Goal: Task Accomplishment & Management: Use online tool/utility

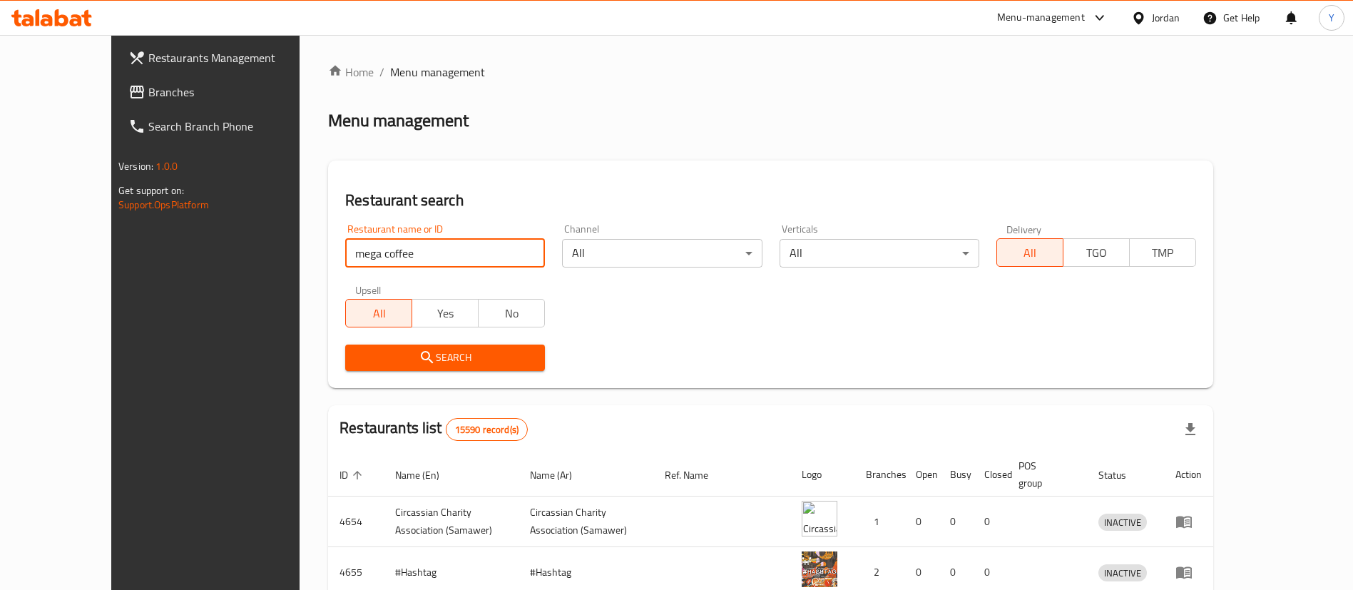
type input "mega coffee"
click button "Search" at bounding box center [445, 358] width 200 height 26
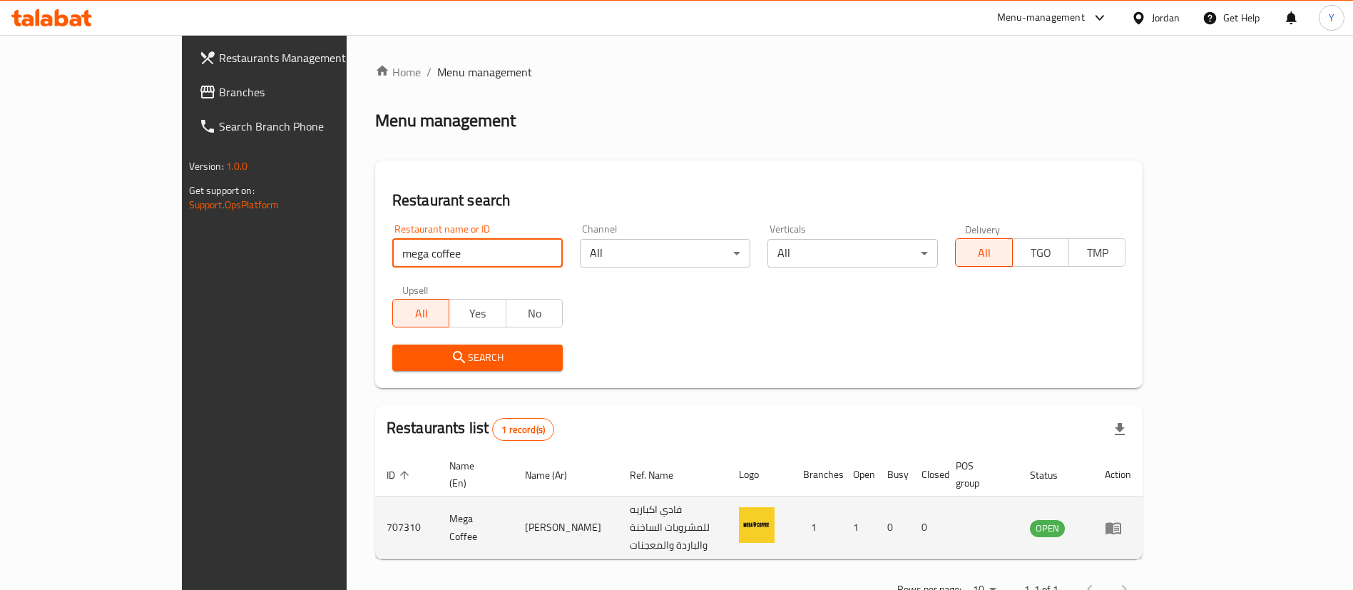
click at [1122, 519] on icon "enhanced table" at bounding box center [1113, 527] width 17 height 17
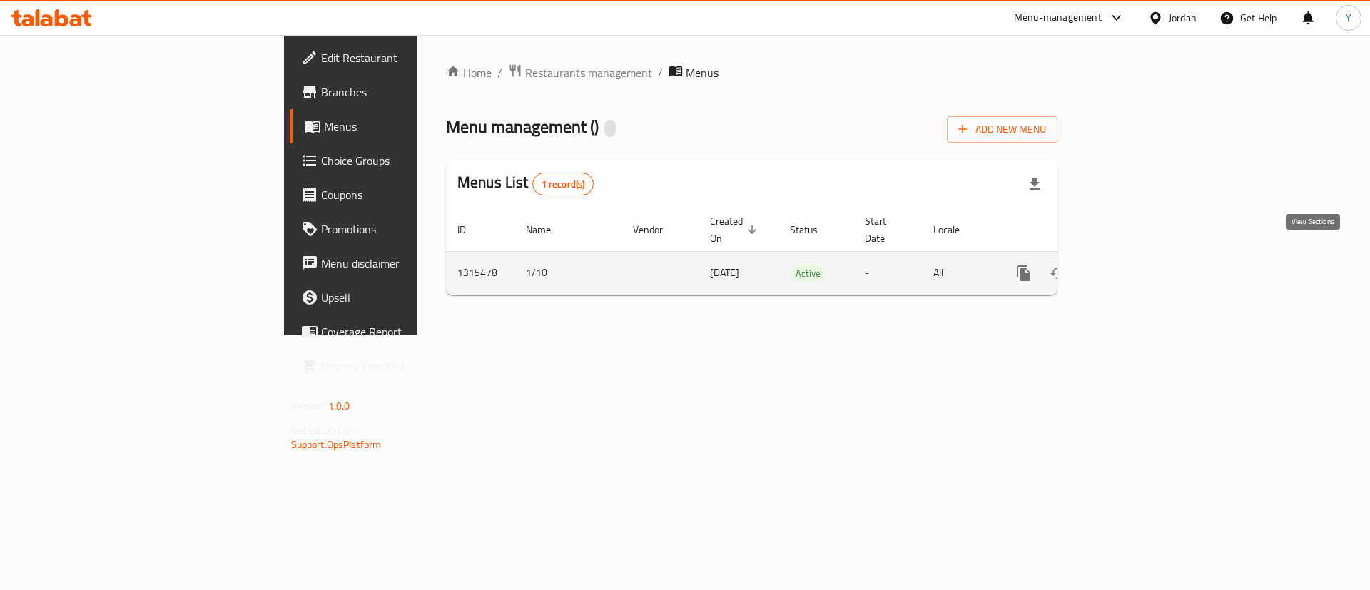
click at [1133, 267] on icon "enhanced table" at bounding box center [1126, 273] width 13 height 13
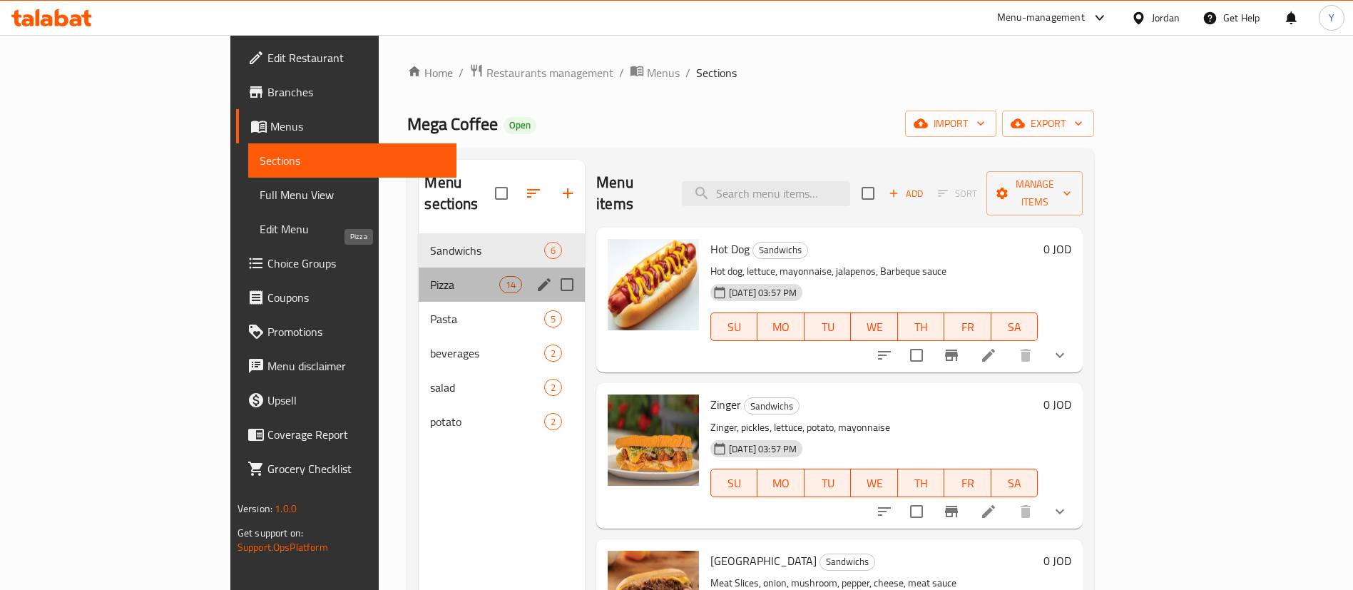
click at [430, 276] on span "Pizza" at bounding box center [464, 284] width 68 height 17
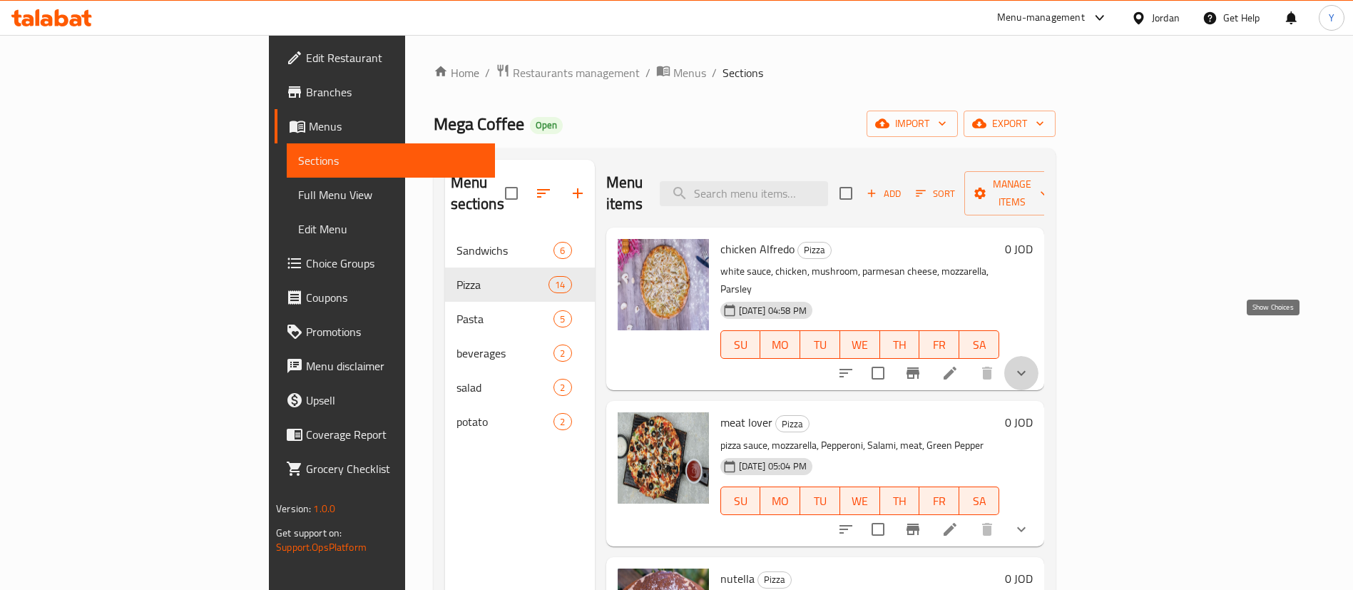
click at [1030, 365] on icon "show more" at bounding box center [1021, 373] width 17 height 17
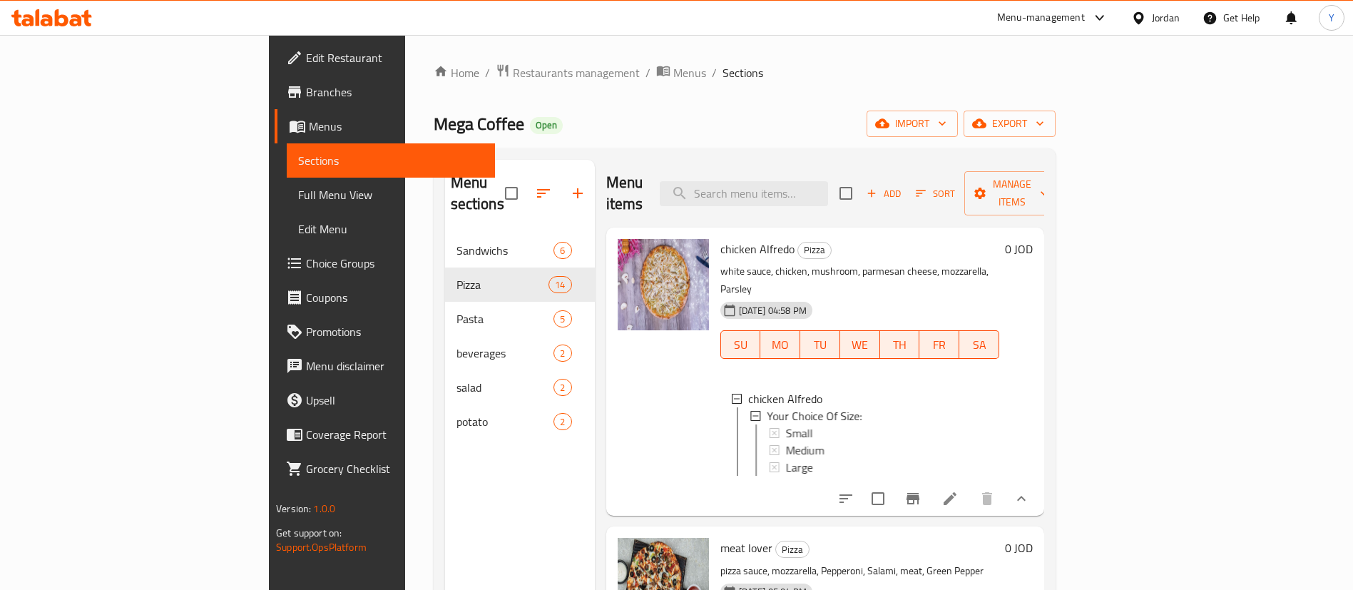
scroll to position [2, 0]
click at [786, 422] on div "Small" at bounding box center [887, 430] width 203 height 17
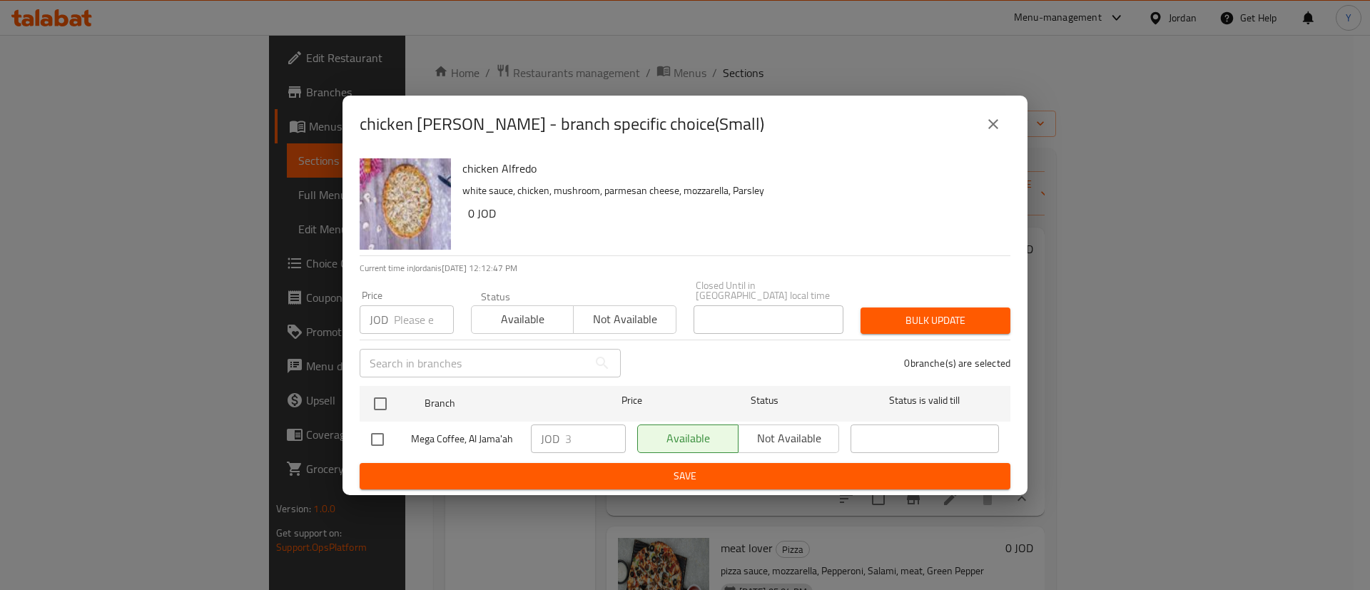
click at [989, 128] on icon "close" at bounding box center [993, 124] width 17 height 17
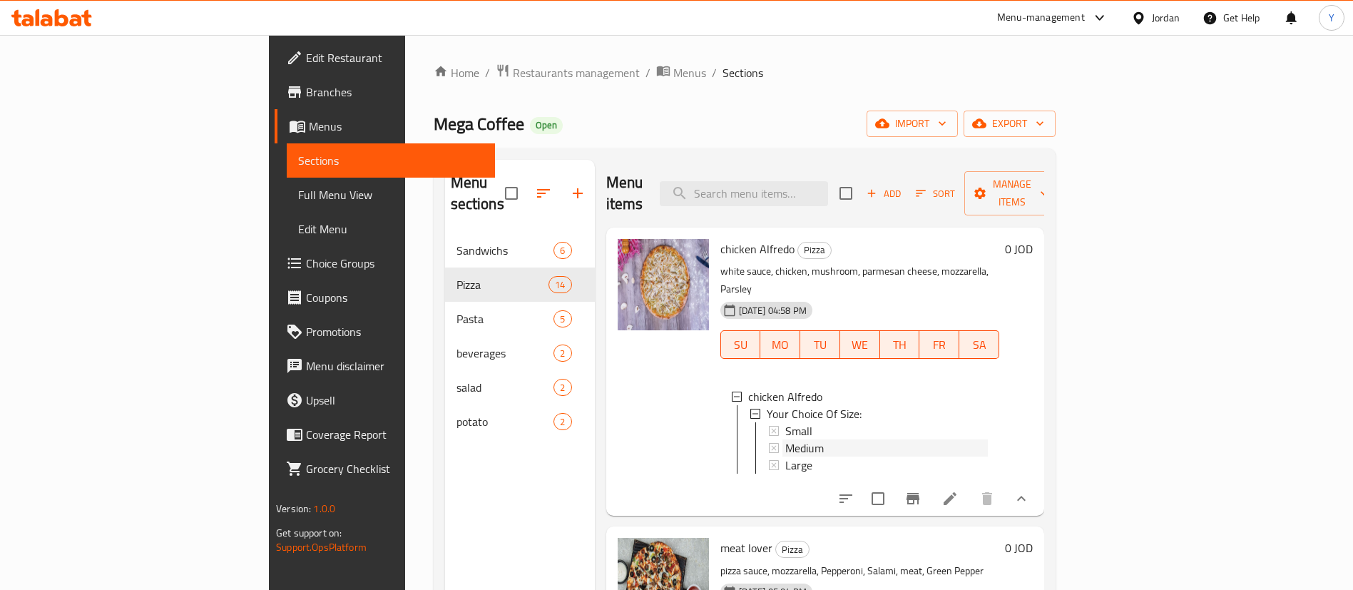
click at [786, 439] on span "Medium" at bounding box center [805, 447] width 39 height 17
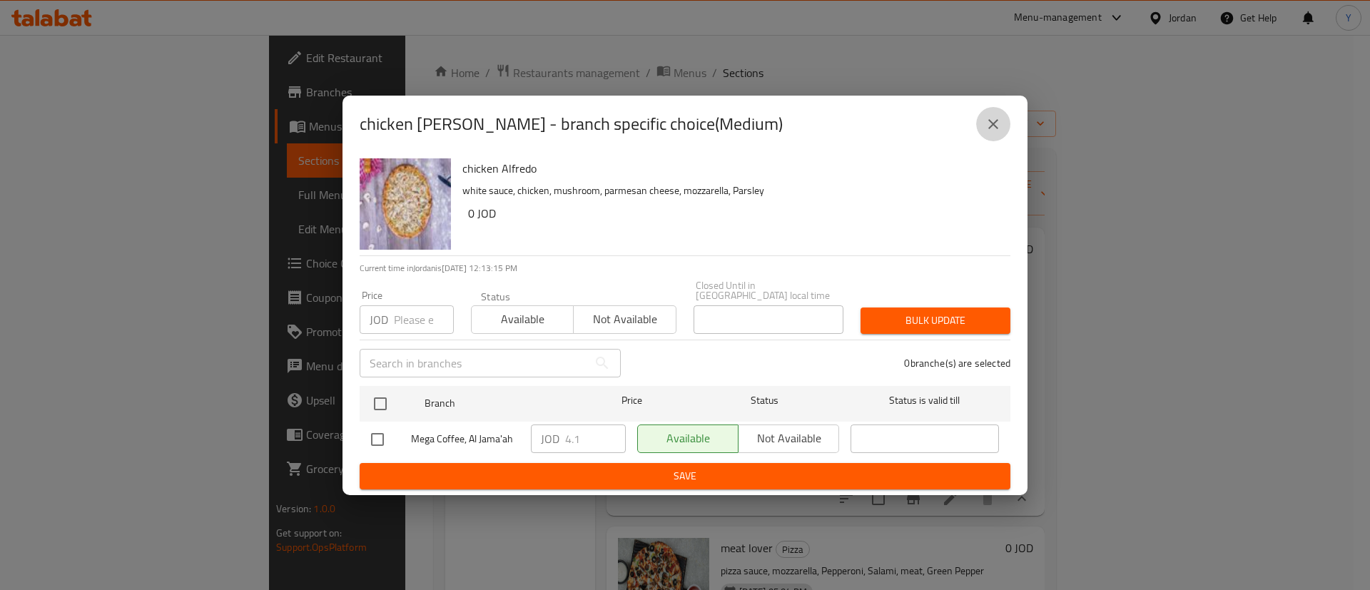
click at [987, 131] on icon "close" at bounding box center [993, 124] width 17 height 17
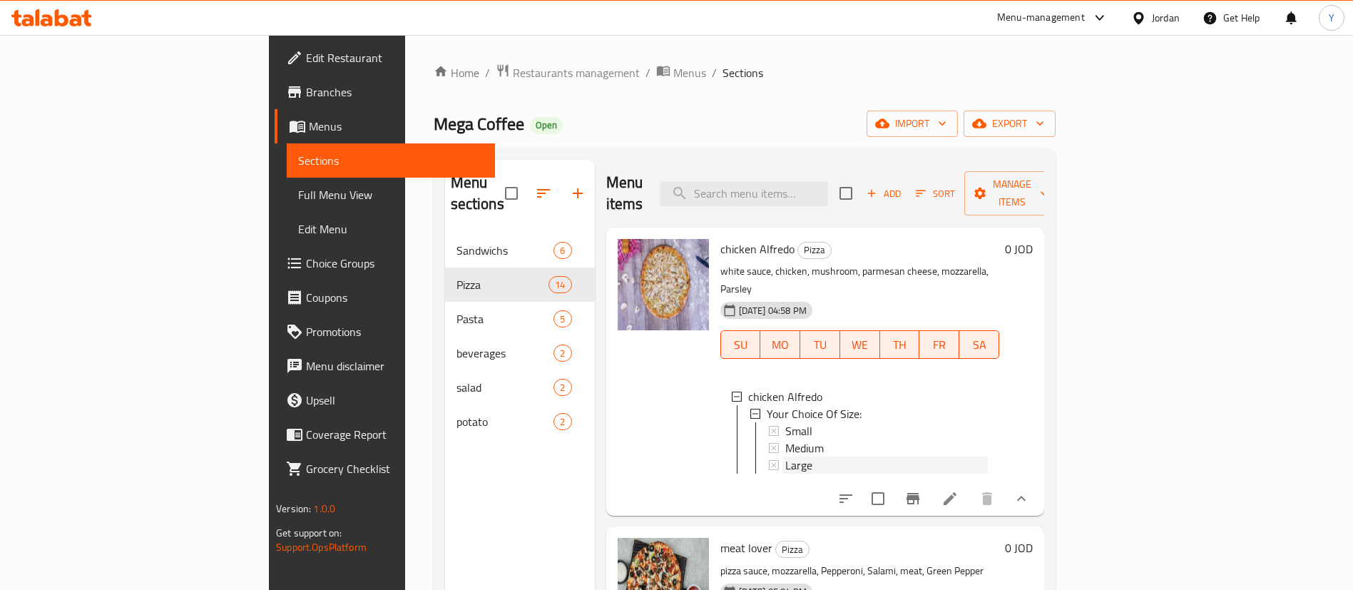
click at [786, 457] on div "Large" at bounding box center [887, 465] width 203 height 17
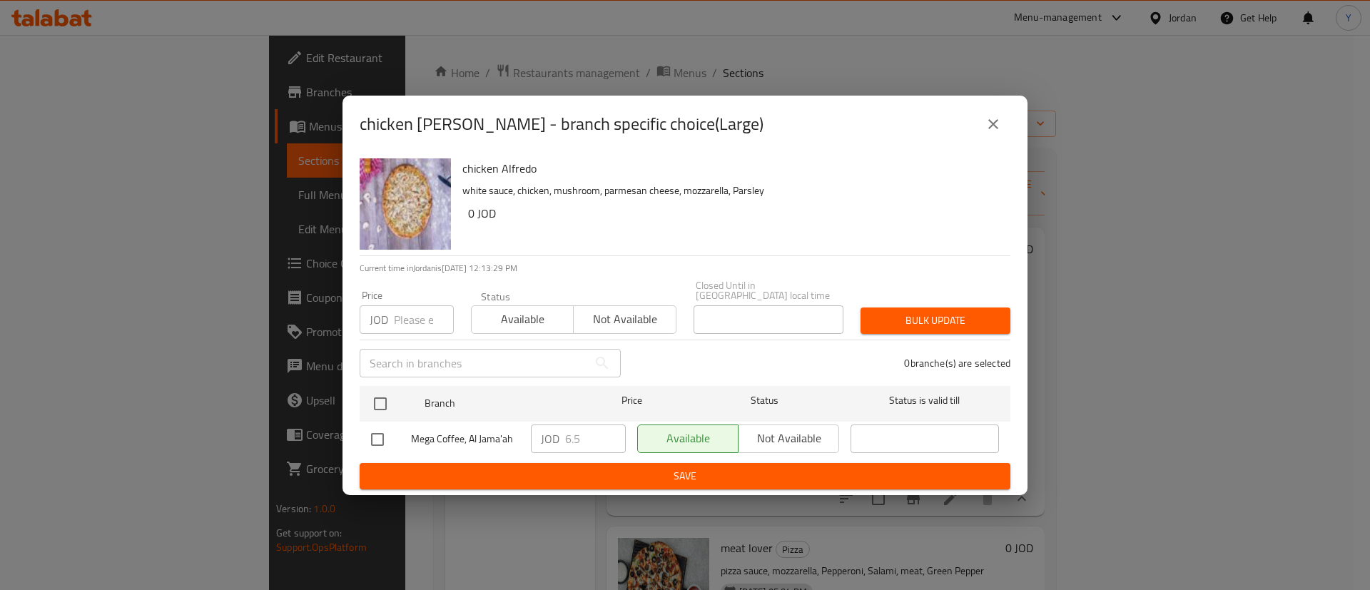
click at [987, 130] on icon "close" at bounding box center [993, 124] width 17 height 17
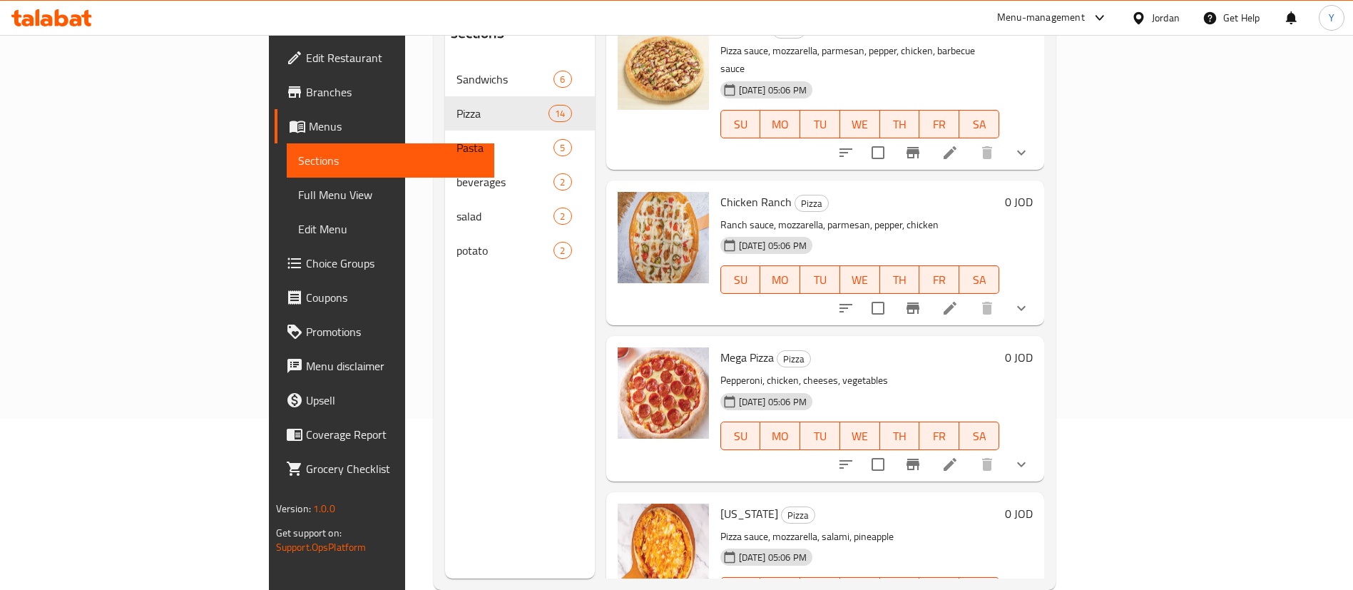
scroll to position [0, 0]
